Goal: Use online tool/utility: Utilize a website feature to perform a specific function

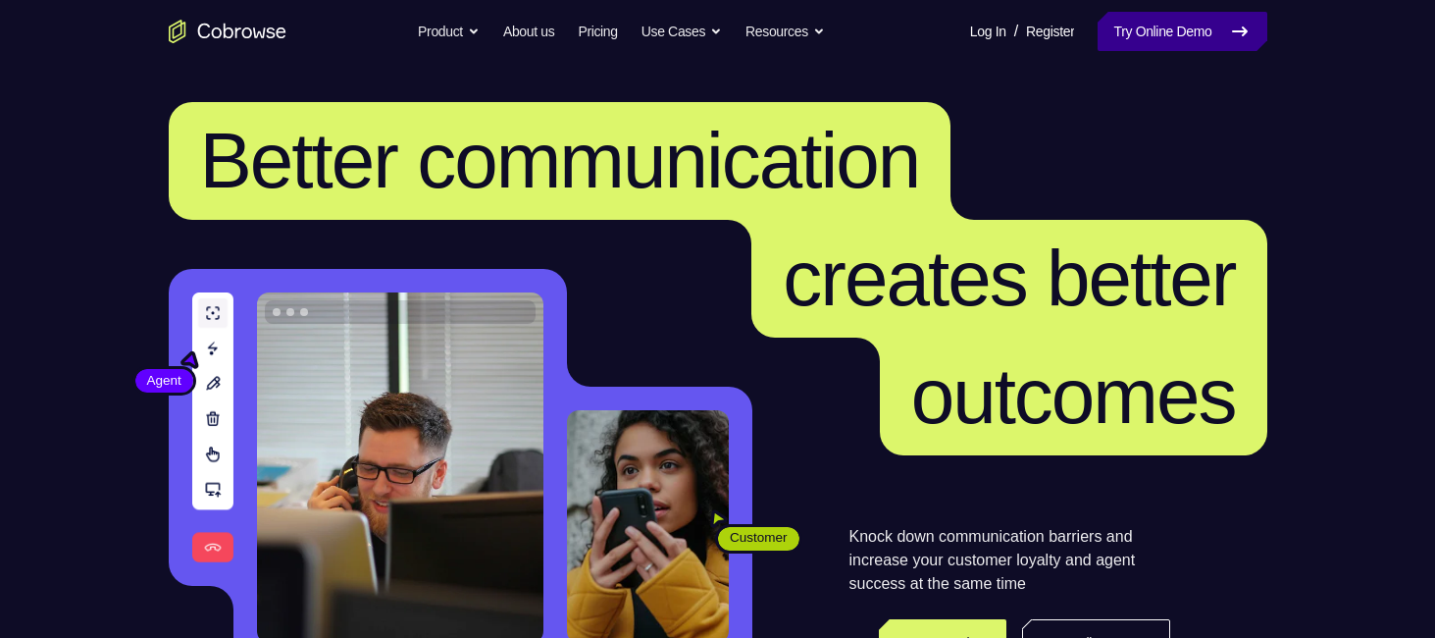
click at [1207, 48] on link "Try Online Demo" at bounding box center [1182, 31] width 169 height 39
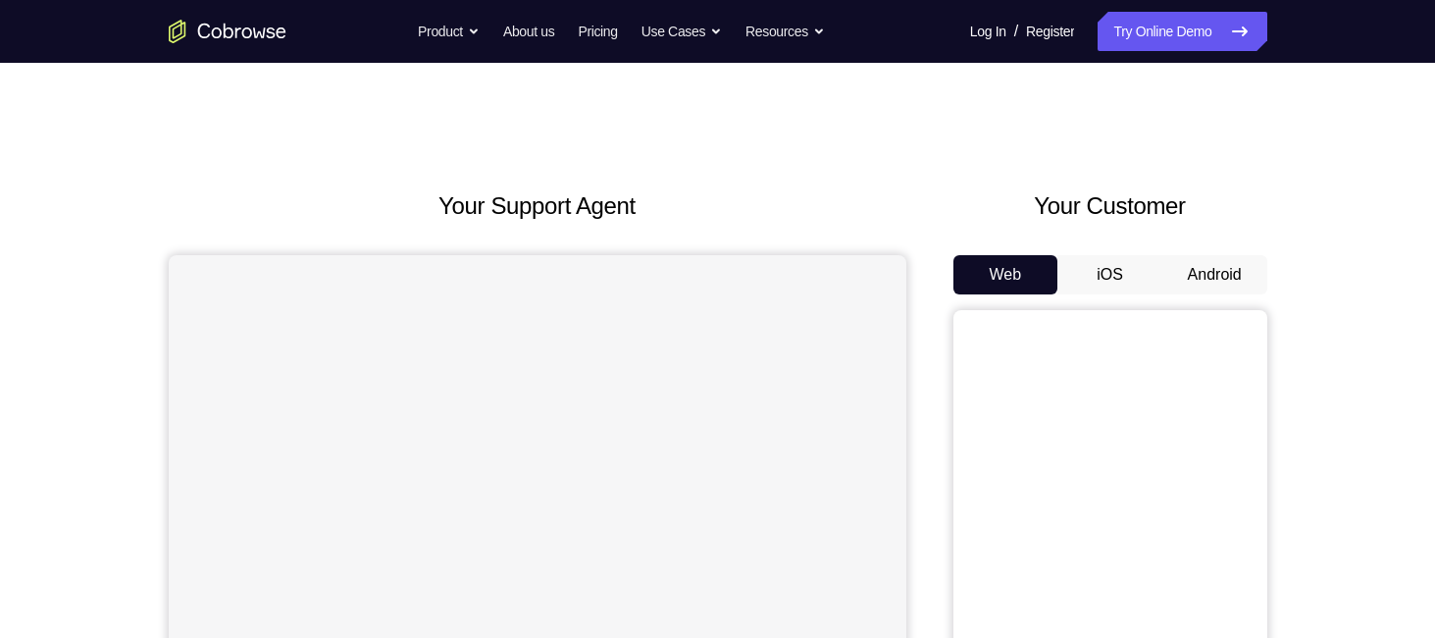
click at [1242, 275] on button "Android" at bounding box center [1214, 274] width 105 height 39
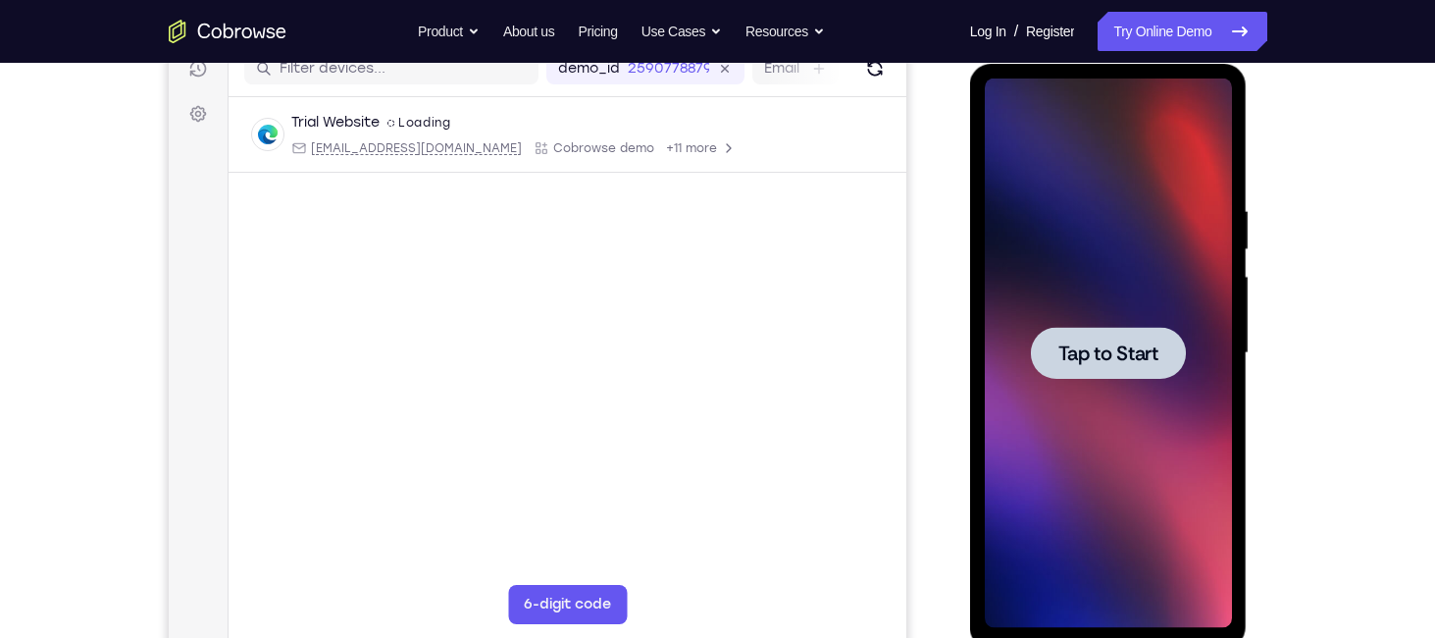
click at [1104, 354] on span "Tap to Start" at bounding box center [1108, 353] width 100 height 20
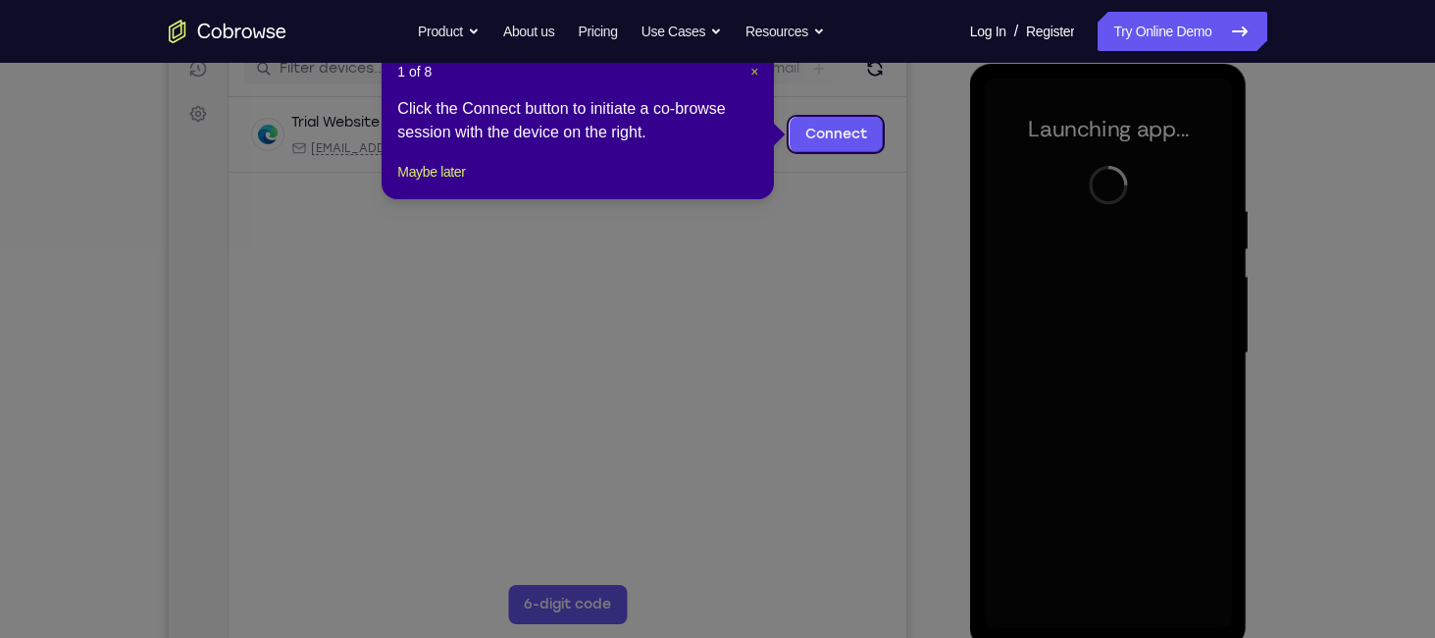
click at [755, 74] on span "×" at bounding box center [754, 72] width 8 height 16
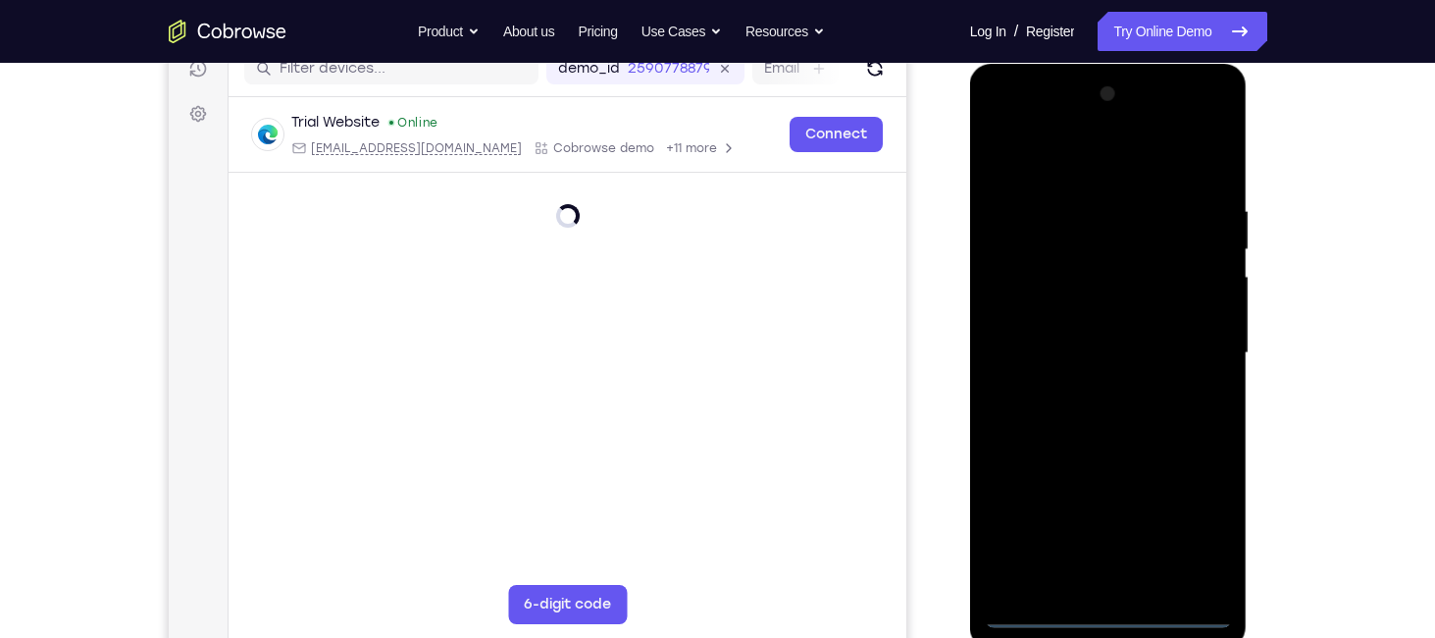
click at [1107, 603] on div at bounding box center [1108, 352] width 247 height 549
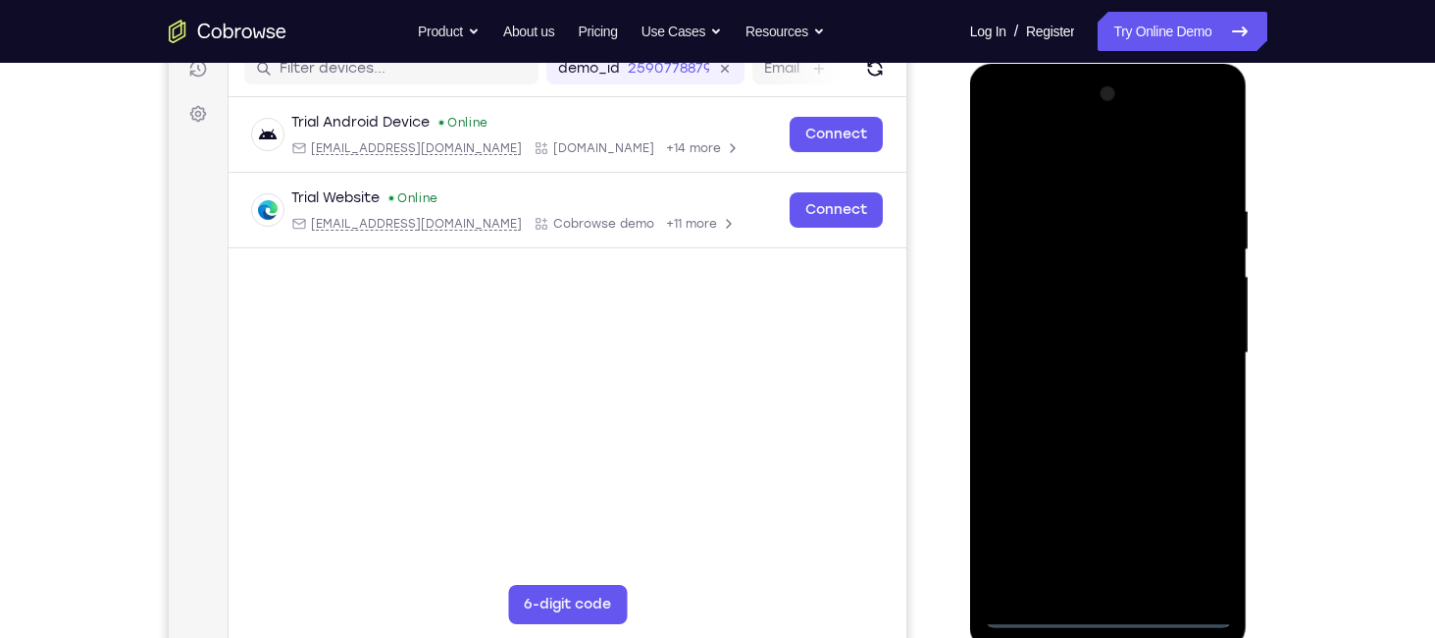
click at [1107, 617] on div at bounding box center [1108, 352] width 247 height 549
click at [1183, 529] on div at bounding box center [1108, 352] width 247 height 549
click at [1060, 176] on div at bounding box center [1108, 352] width 247 height 549
click at [1198, 348] on div at bounding box center [1108, 352] width 247 height 549
click at [1088, 387] on div at bounding box center [1108, 352] width 247 height 549
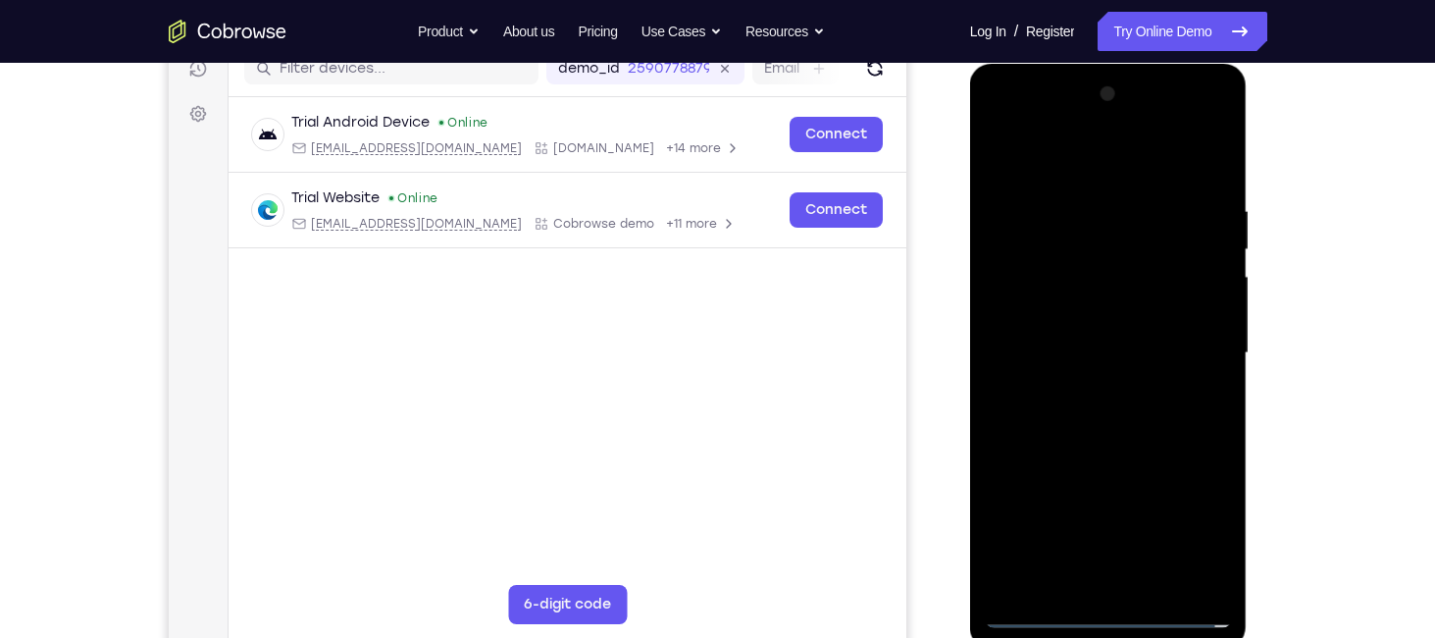
click at [1056, 339] on div at bounding box center [1108, 352] width 247 height 549
click at [1054, 312] on div at bounding box center [1108, 352] width 247 height 549
click at [1037, 351] on div at bounding box center [1108, 352] width 247 height 549
click at [1115, 417] on div at bounding box center [1108, 352] width 247 height 549
click at [1107, 444] on div at bounding box center [1108, 352] width 247 height 549
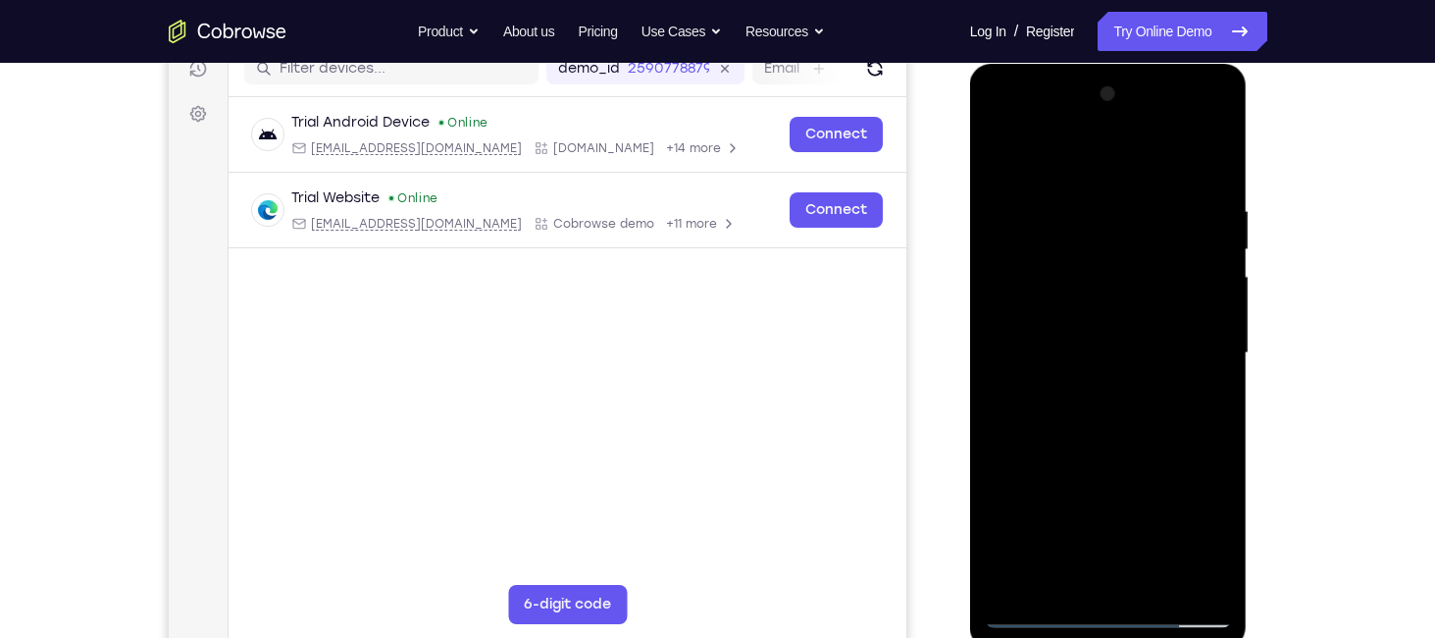
click at [1160, 584] on div at bounding box center [1108, 352] width 247 height 549
click at [1083, 459] on div at bounding box center [1108, 352] width 247 height 549
click at [1101, 350] on div at bounding box center [1108, 352] width 247 height 549
click at [1213, 540] on div at bounding box center [1108, 352] width 247 height 549
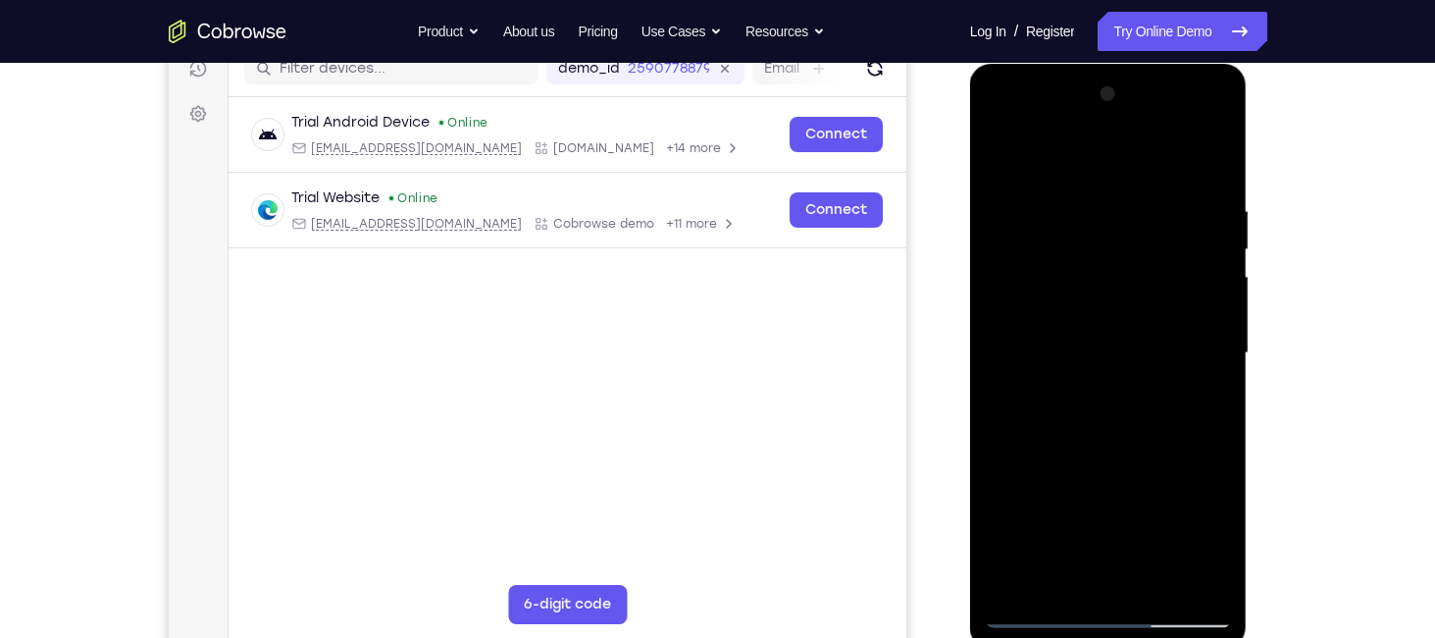
click at [1209, 551] on div at bounding box center [1108, 352] width 247 height 549
click at [1213, 546] on div at bounding box center [1108, 352] width 247 height 549
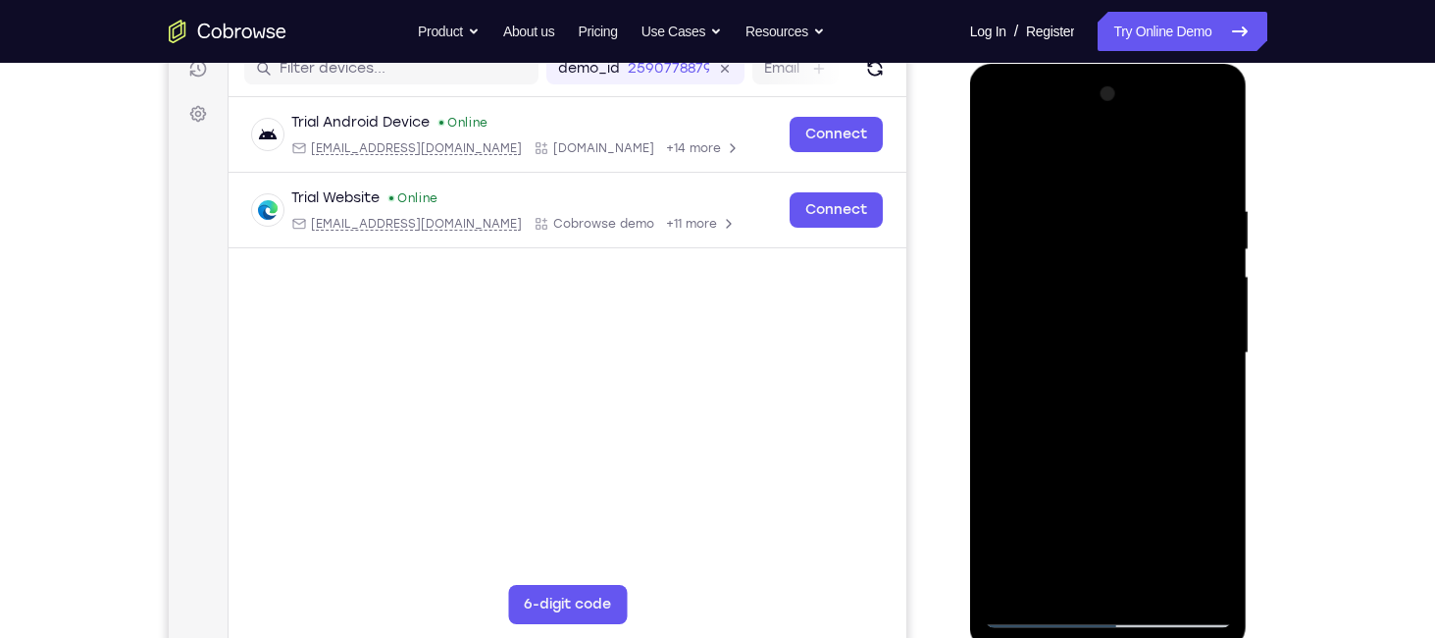
click at [1202, 397] on div at bounding box center [1108, 352] width 247 height 549
click at [1002, 154] on div at bounding box center [1108, 352] width 247 height 549
click at [1002, 152] on div at bounding box center [1108, 352] width 247 height 549
click at [1076, 219] on div at bounding box center [1108, 352] width 247 height 549
click at [1214, 152] on div at bounding box center [1108, 352] width 247 height 549
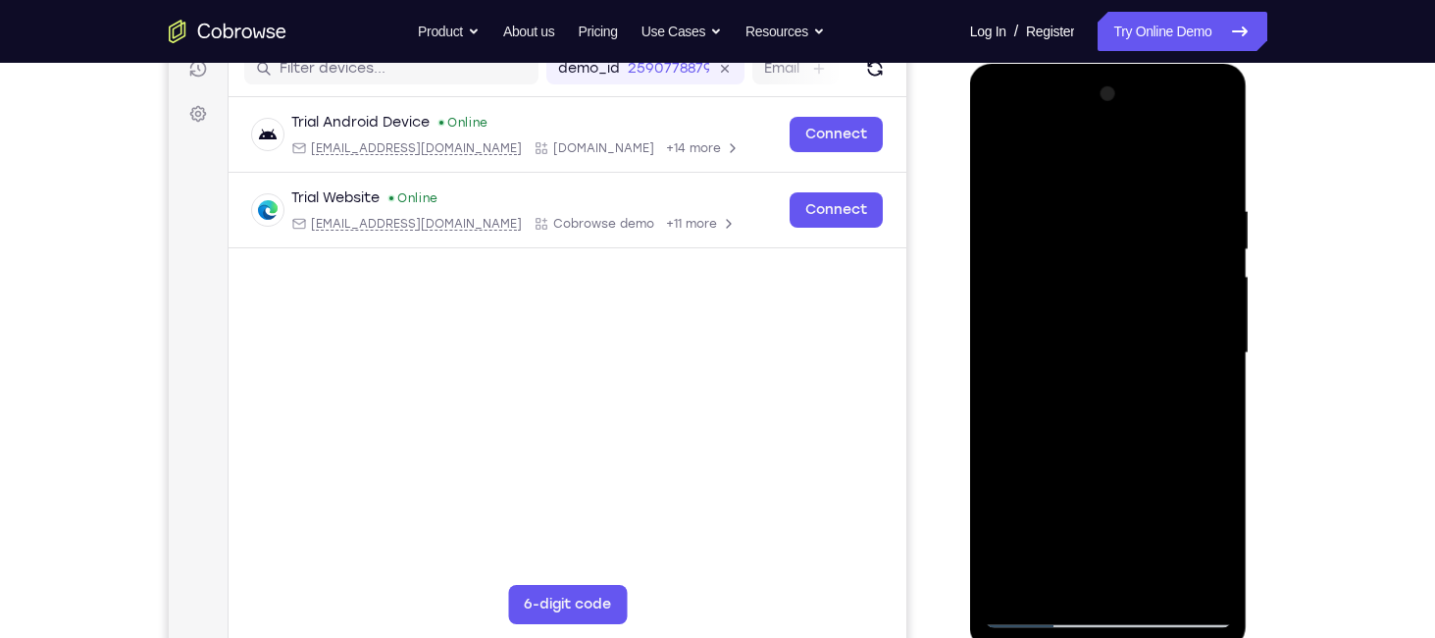
click at [1160, 576] on div at bounding box center [1108, 352] width 247 height 549
click at [1065, 304] on div at bounding box center [1108, 352] width 247 height 549
click at [1010, 157] on div at bounding box center [1108, 352] width 247 height 549
drag, startPoint x: 1090, startPoint y: 556, endPoint x: 1139, endPoint y: 353, distance: 208.9
drag, startPoint x: 1139, startPoint y: 353, endPoint x: 1140, endPoint y: 522, distance: 168.7
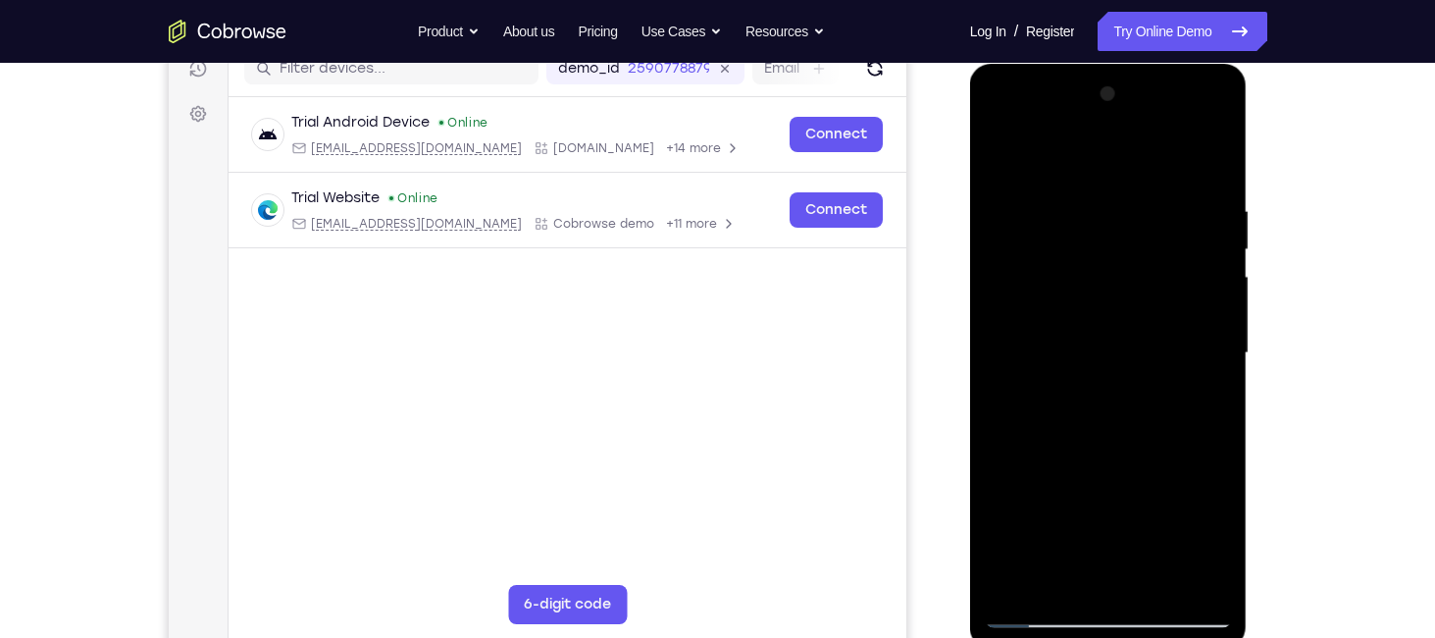
click at [1140, 522] on div at bounding box center [1108, 352] width 247 height 549
click at [1209, 402] on div at bounding box center [1108, 352] width 247 height 549
click at [1002, 157] on div at bounding box center [1108, 352] width 247 height 549
drag, startPoint x: 1066, startPoint y: 452, endPoint x: 1015, endPoint y: 688, distance: 240.9
click at [1015, 637] on html "Online web based iOS Simulators and Android Emulators. Run iPhone, iPad, Mobile…" at bounding box center [1110, 358] width 280 height 589
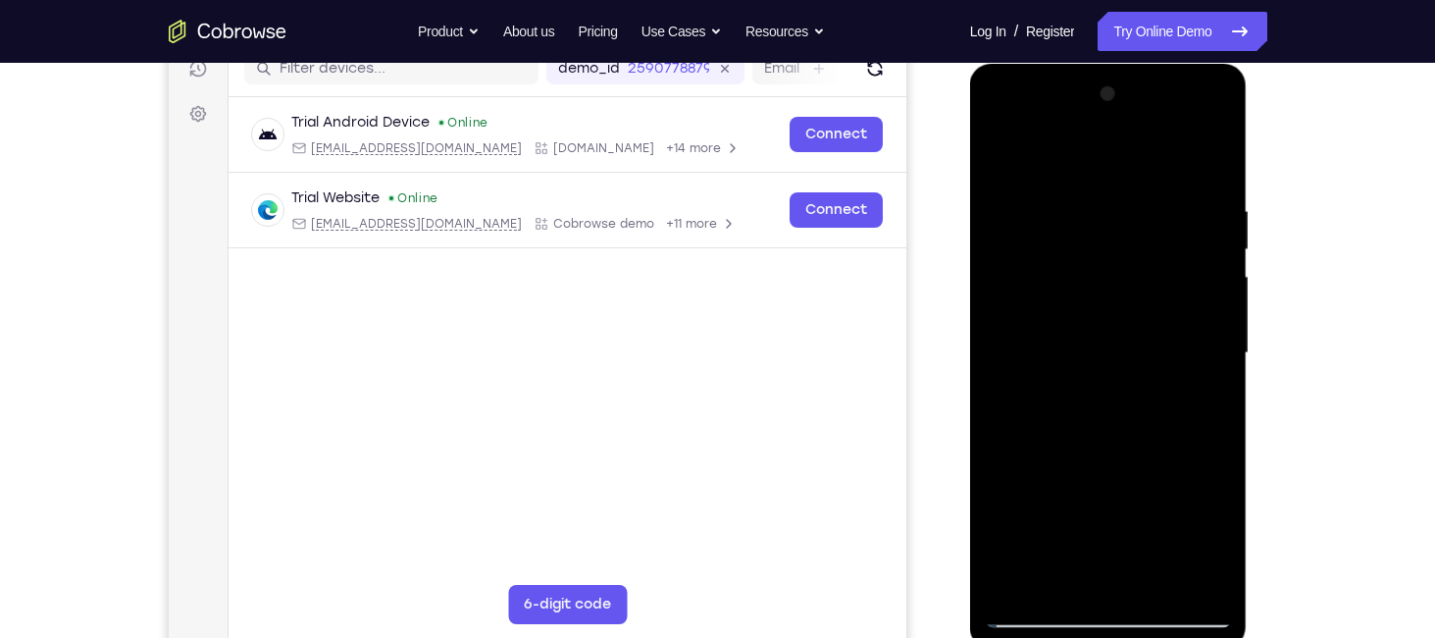
click at [1119, 301] on div at bounding box center [1108, 352] width 247 height 549
click at [1209, 399] on div at bounding box center [1108, 352] width 247 height 549
click at [1002, 152] on div at bounding box center [1108, 352] width 247 height 549
